Goal: Task Accomplishment & Management: Manage account settings

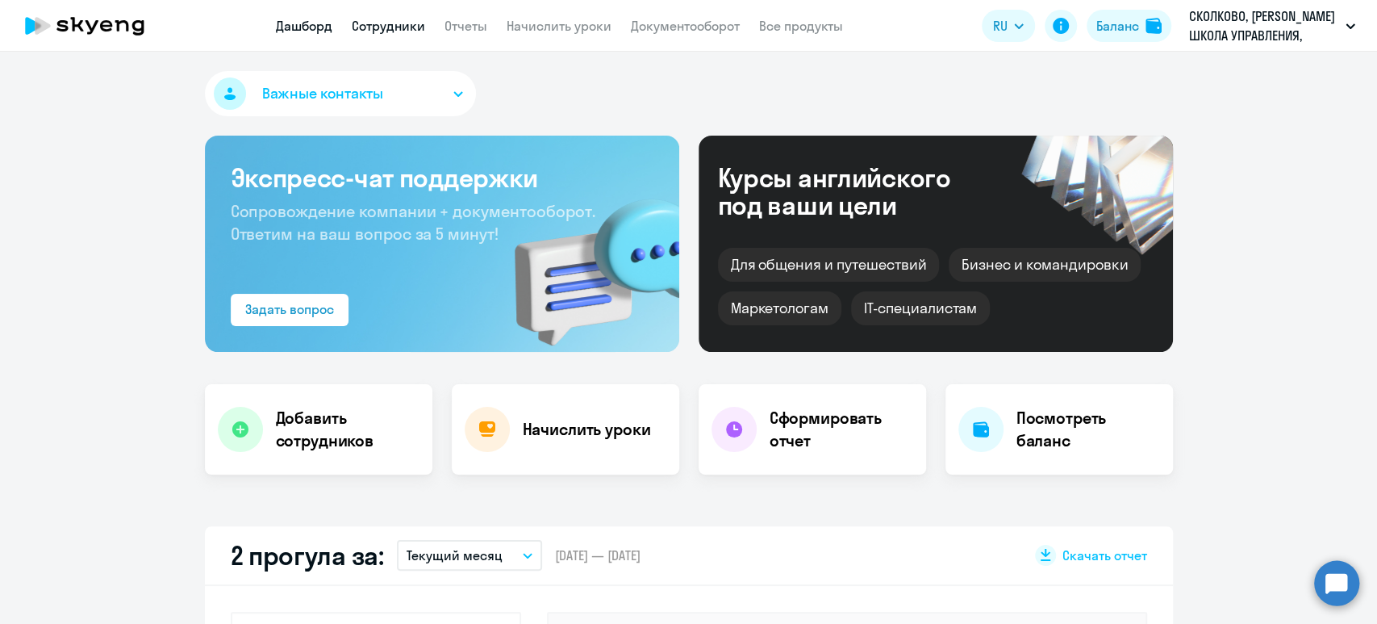
click at [371, 32] on link "Сотрудники" at bounding box center [388, 26] width 73 height 16
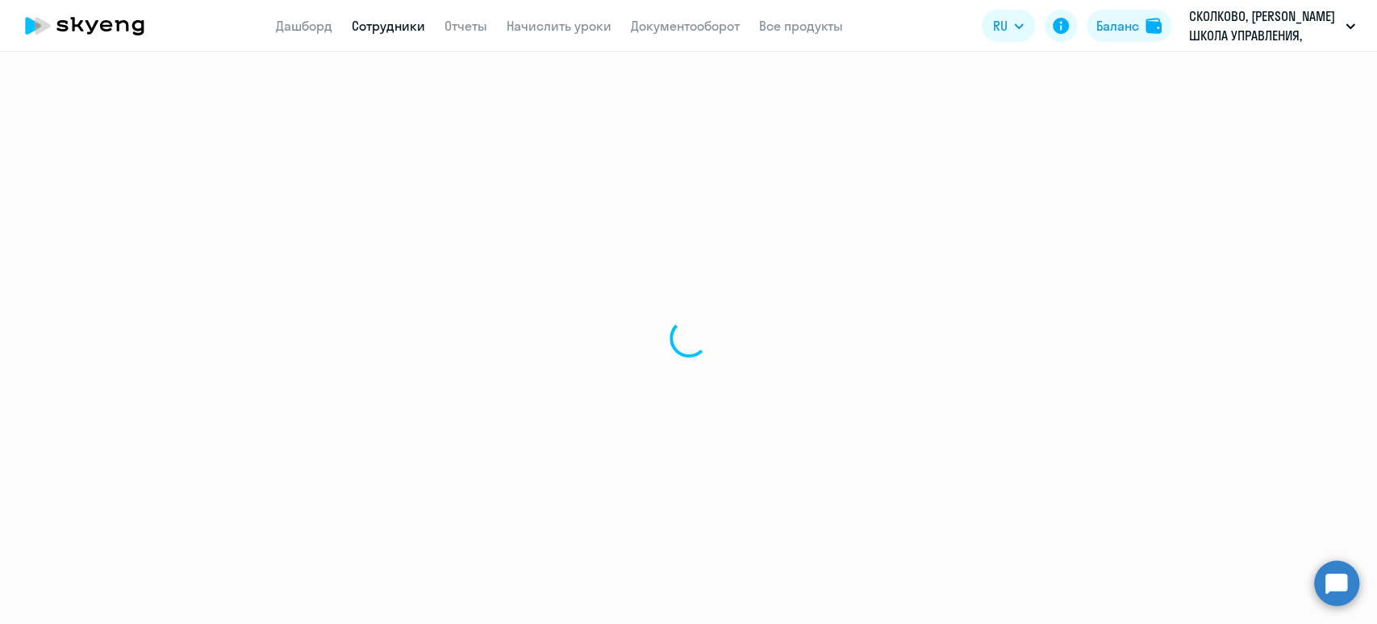
select select "30"
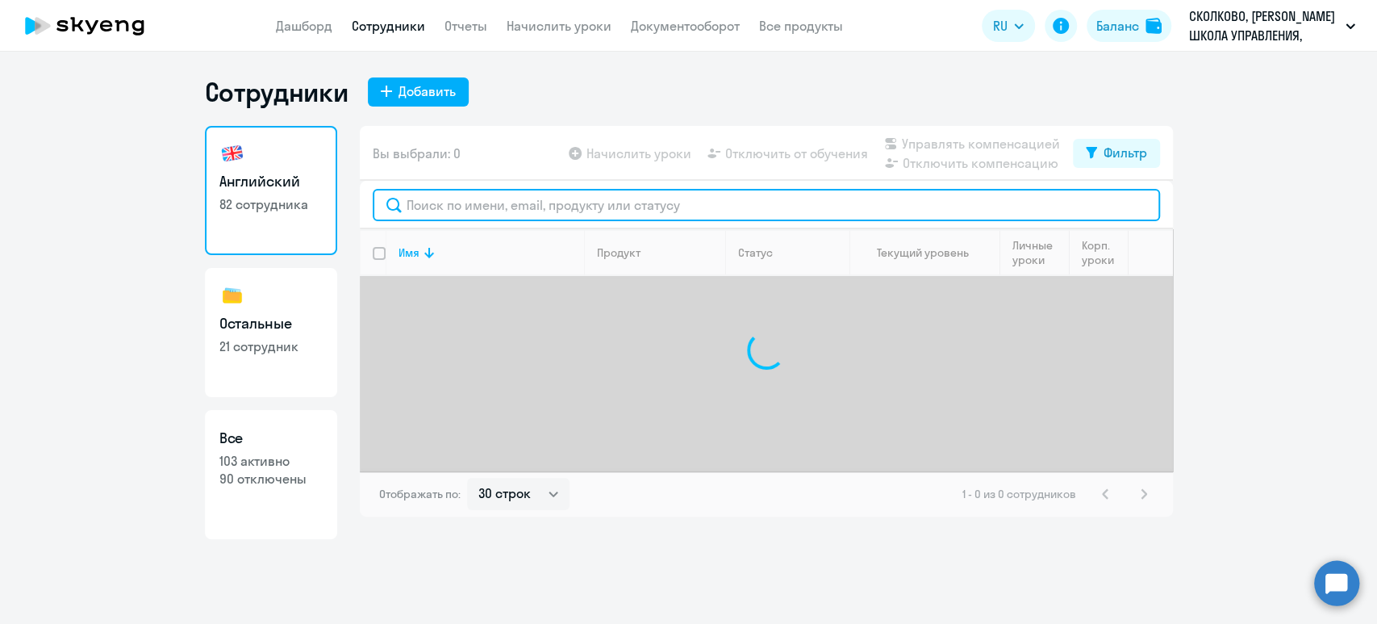
click at [425, 198] on input "text" at bounding box center [766, 205] width 787 height 32
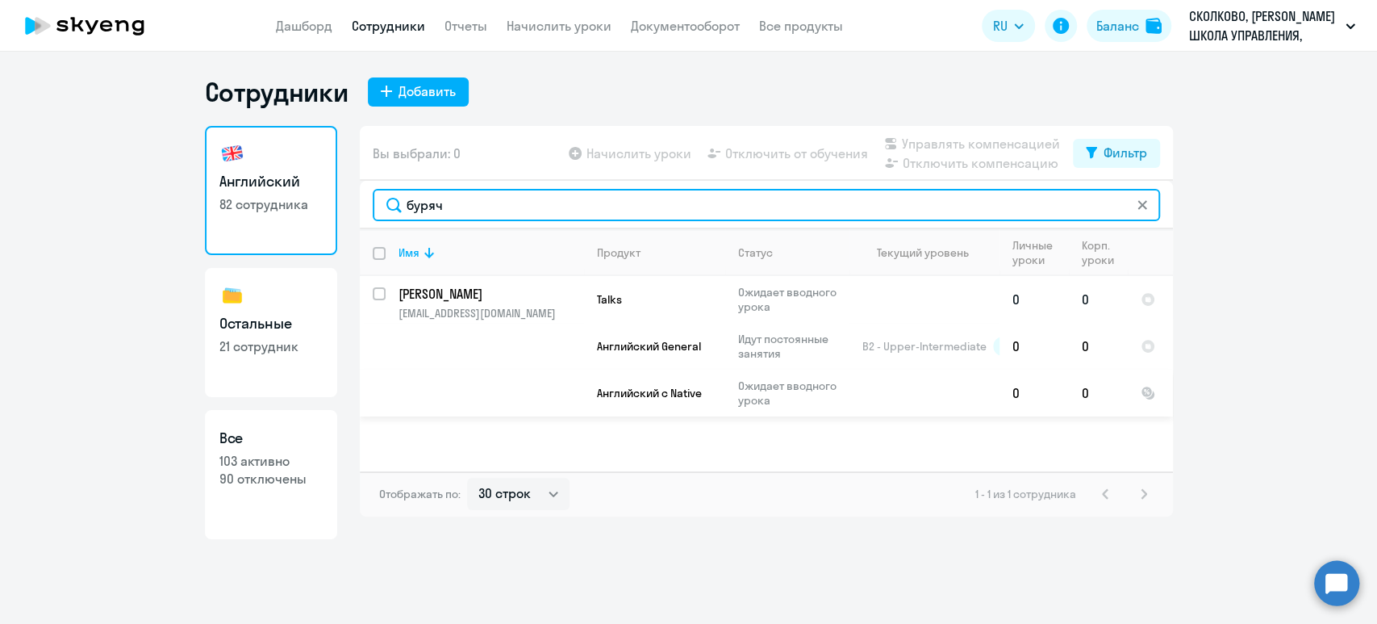
type input "буряч"
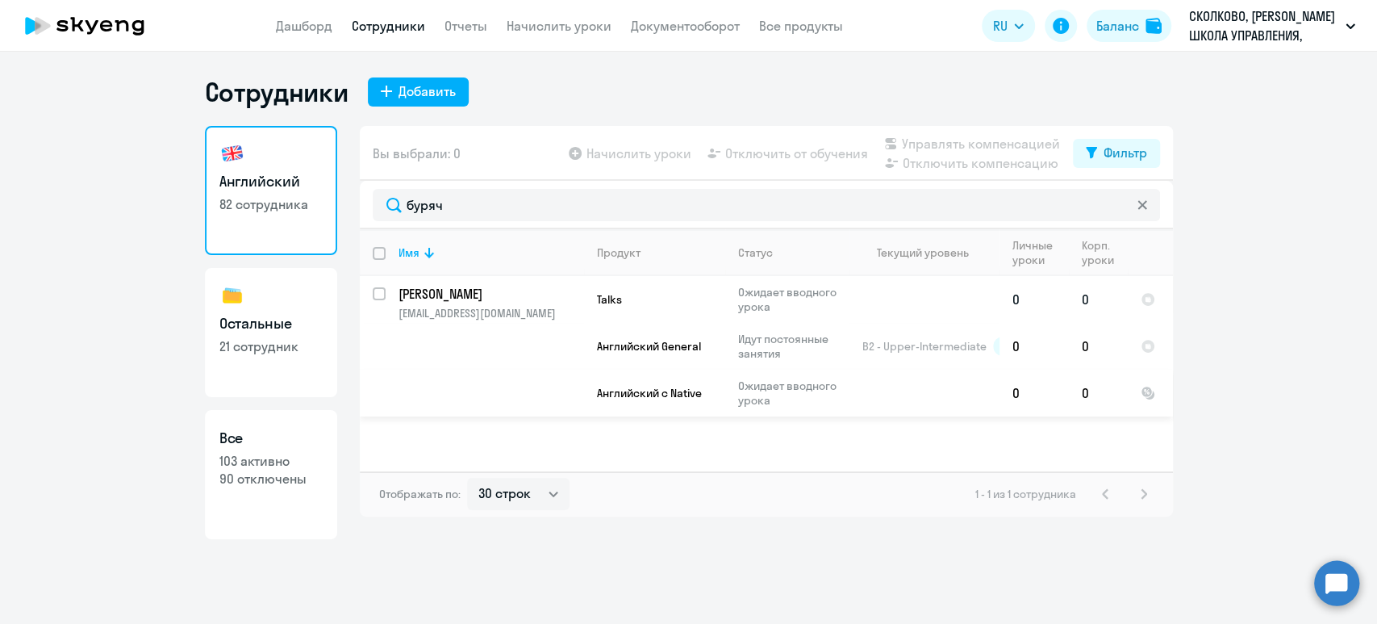
click at [374, 287] on input "select row 12606749" at bounding box center [389, 303] width 32 height 32
checkbox input "true"
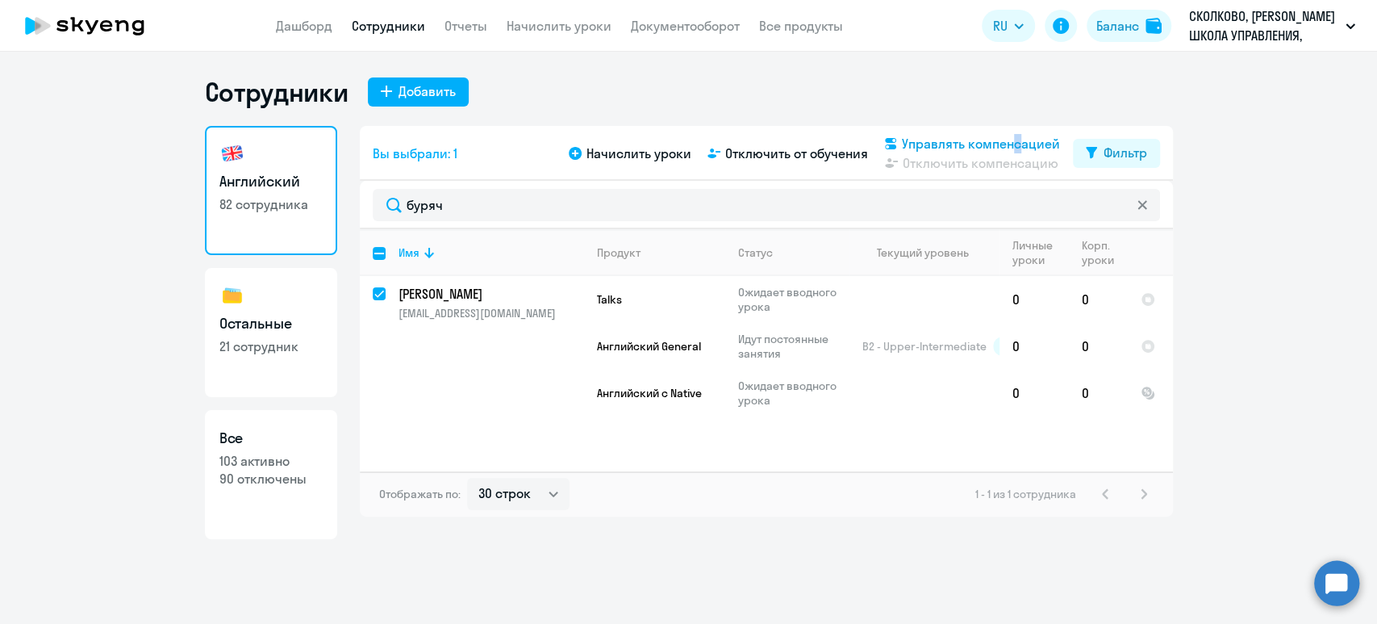
click at [1008, 140] on span "Управлять компенсацией" at bounding box center [981, 143] width 158 height 19
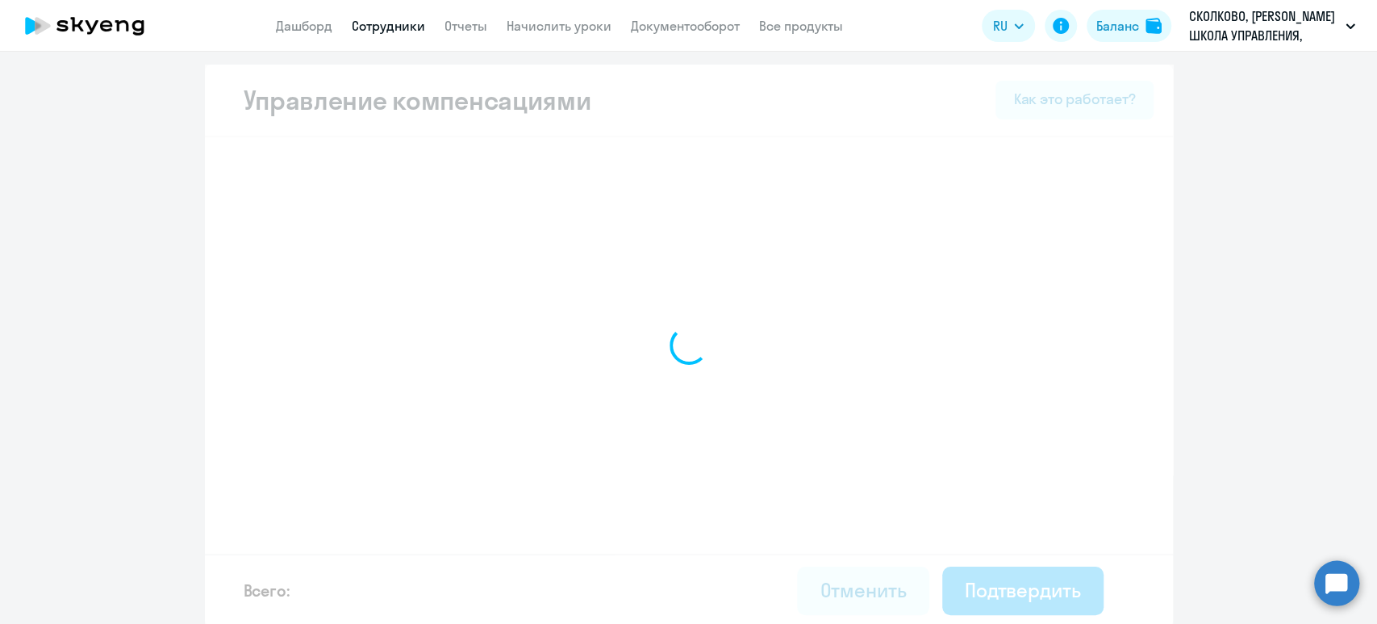
select select "MONTHLY"
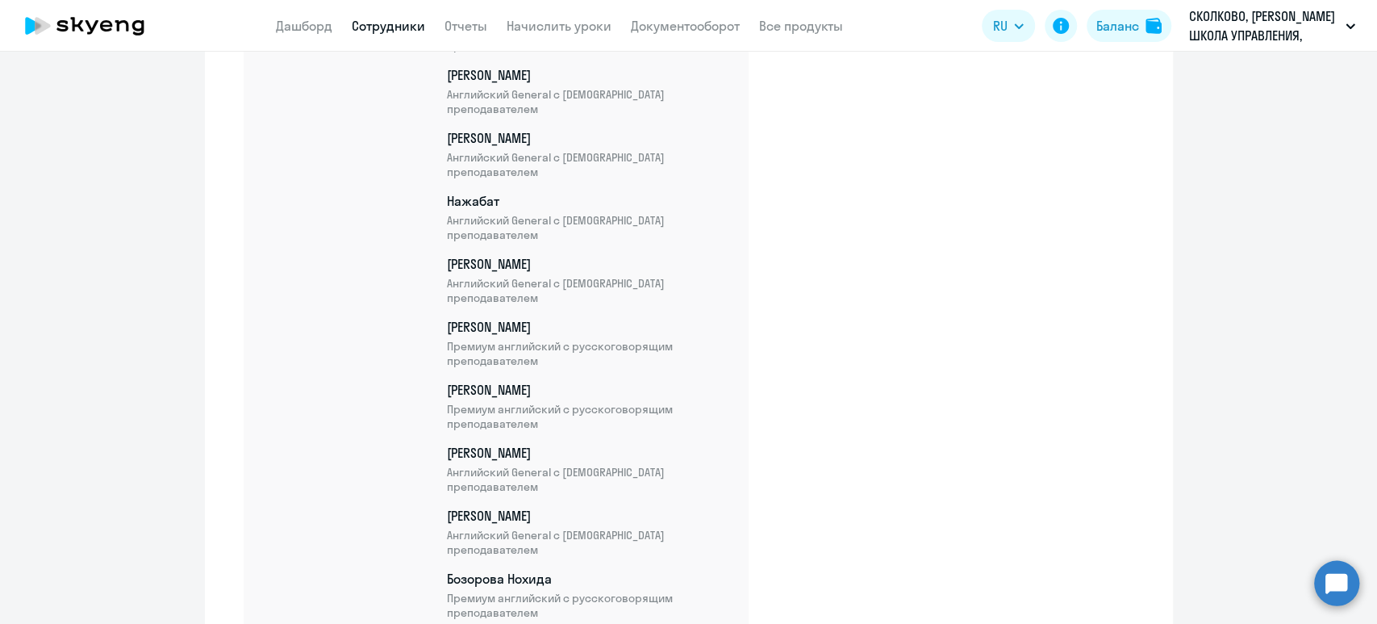
scroll to position [5796, 0]
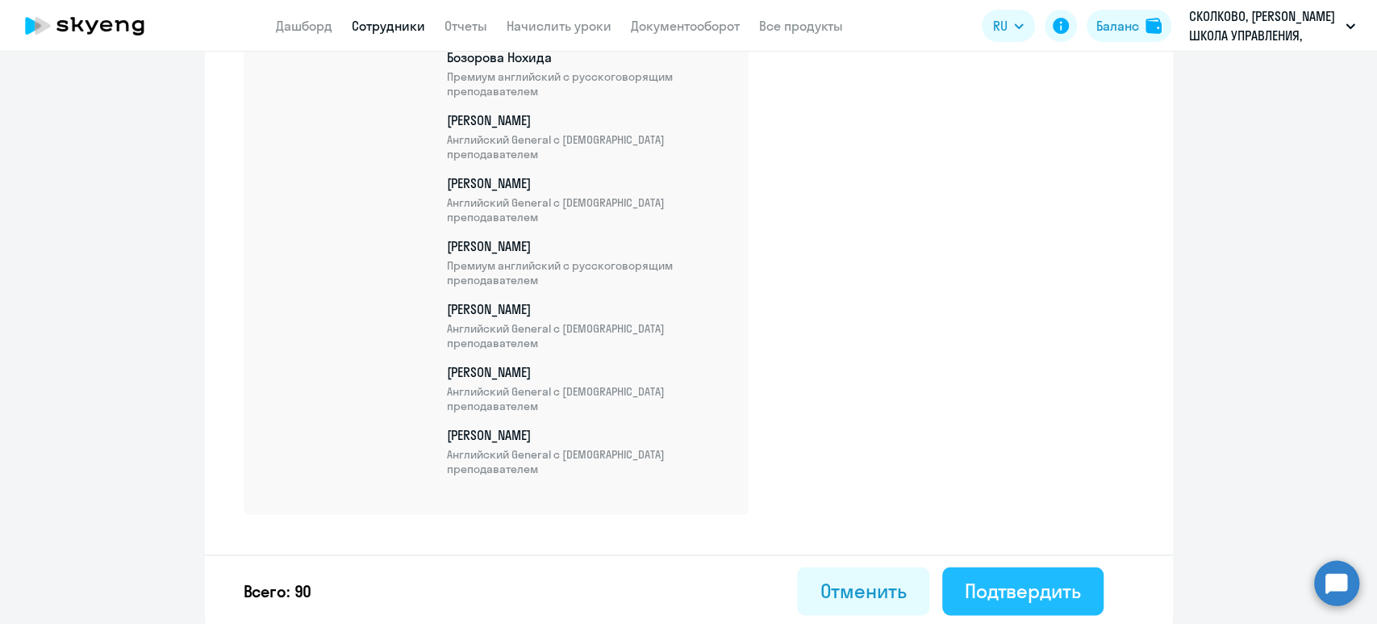
click at [1044, 587] on div "Подтвердить" at bounding box center [1023, 590] width 116 height 26
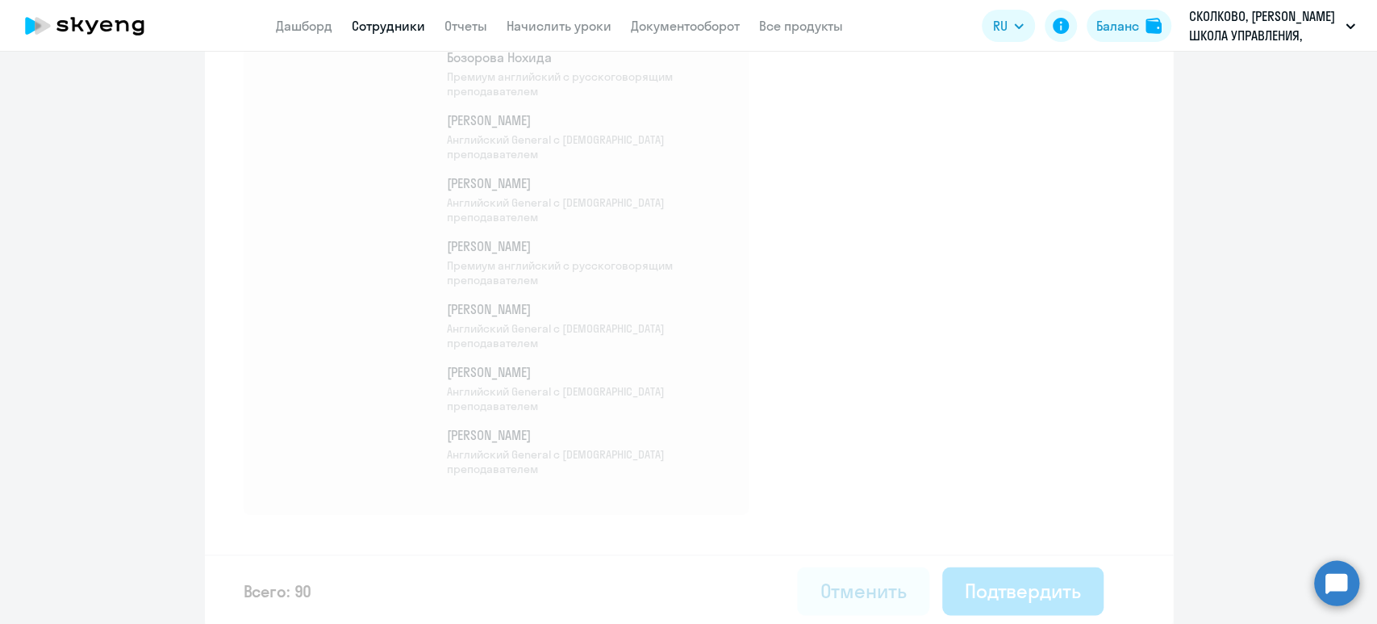
select select "30"
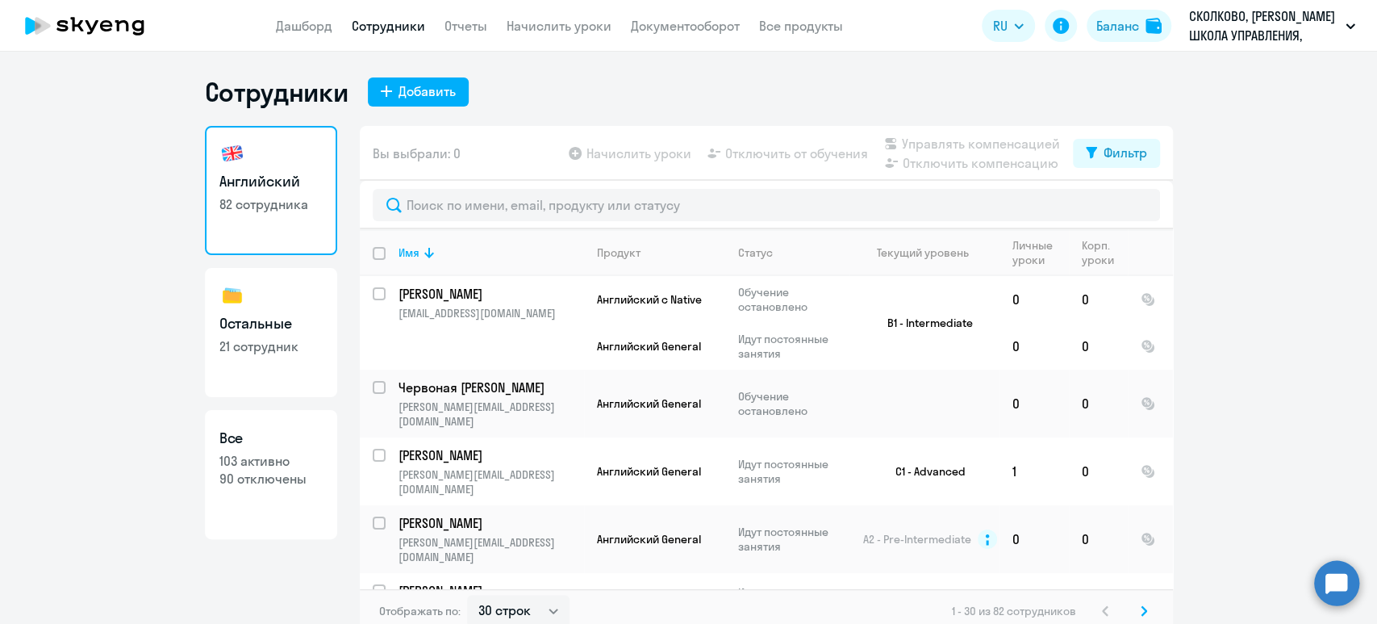
click at [255, 336] on link "Остальные 21 сотрудник" at bounding box center [271, 332] width 132 height 129
select select "30"
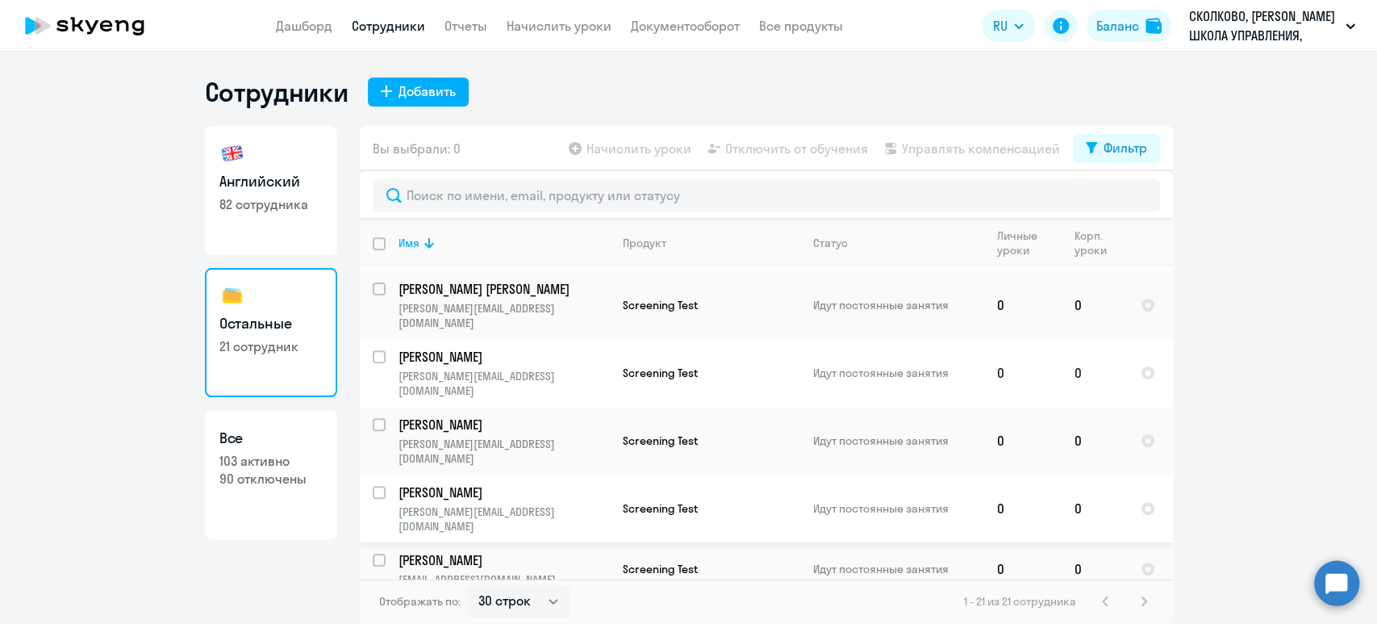
scroll to position [371, 0]
